Goal: Transaction & Acquisition: Book appointment/travel/reservation

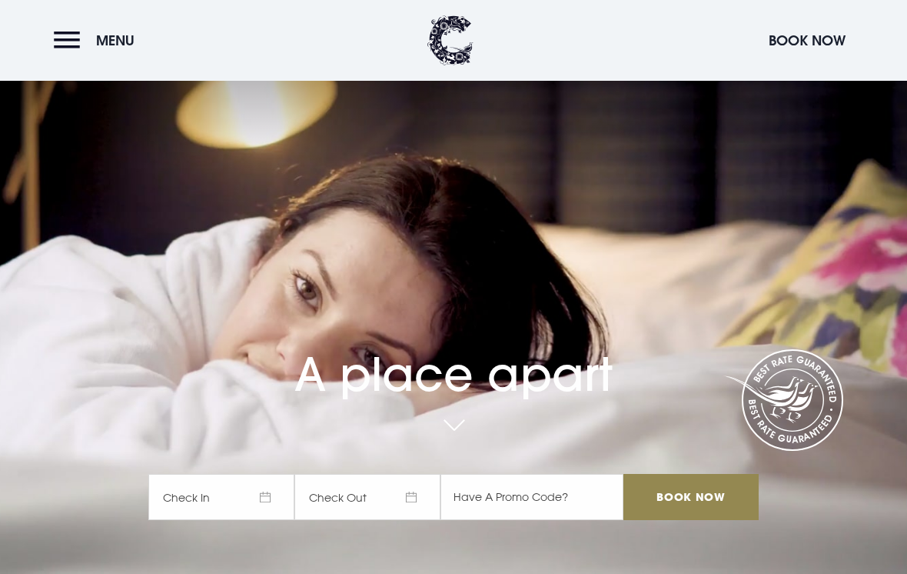
click at [81, 42] on button "Menu" at bounding box center [98, 40] width 88 height 33
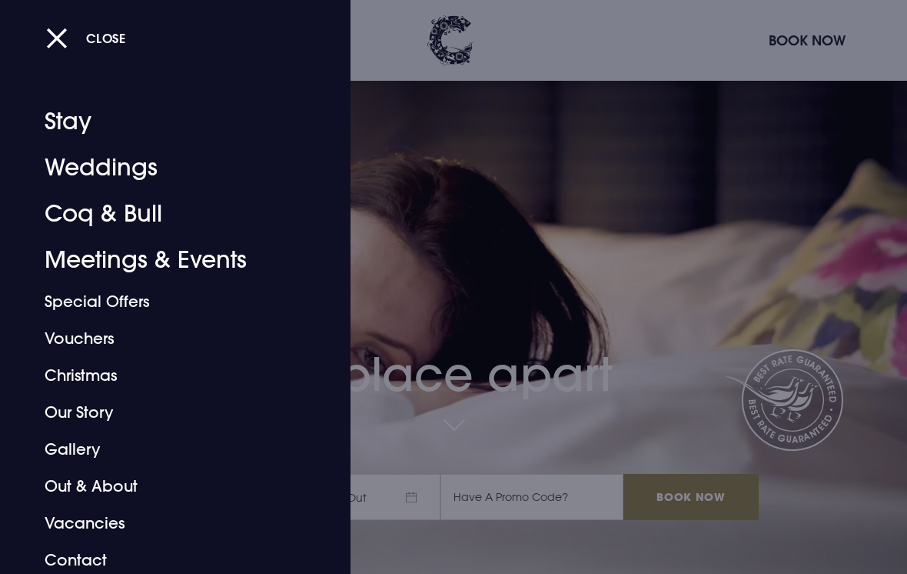
click at [78, 217] on link "Coq & Bull" at bounding box center [165, 214] width 241 height 46
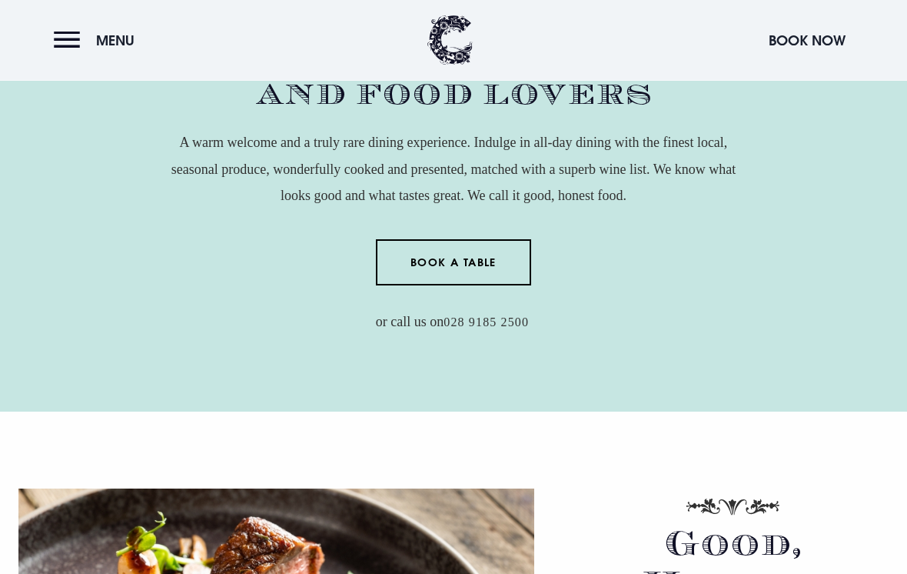
scroll to position [638, 0]
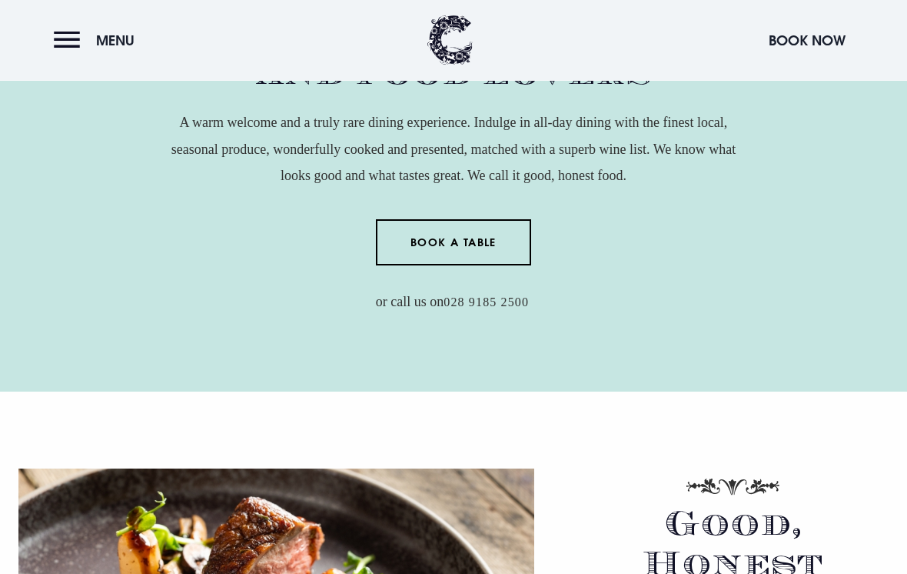
click at [420, 262] on link "Book a Table" at bounding box center [454, 243] width 156 height 46
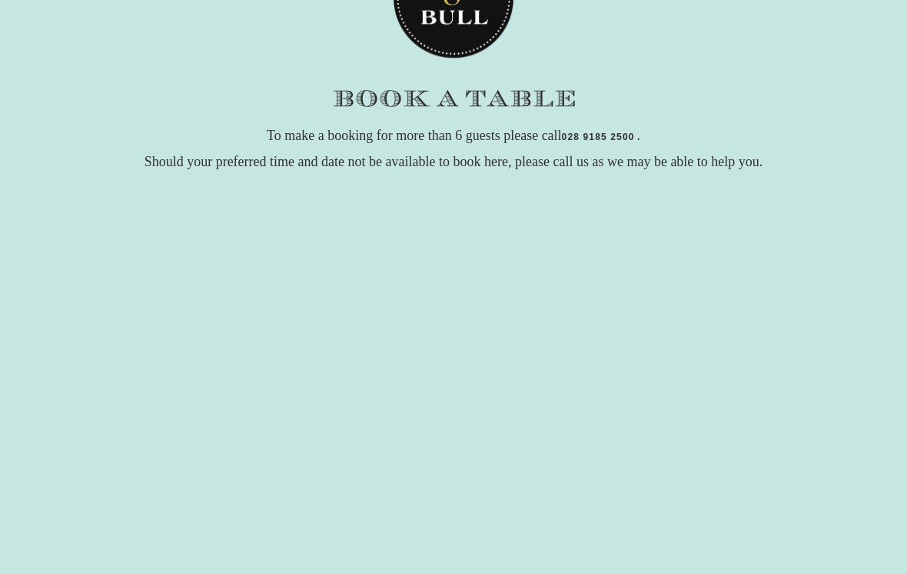
scroll to position [133, 0]
